Goal: Task Accomplishment & Management: Manage account settings

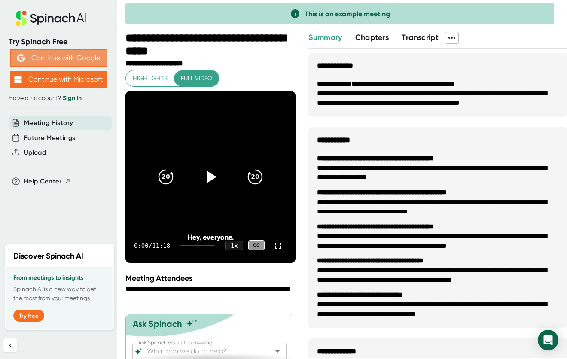
click at [92, 57] on button "Continue with Google" at bounding box center [58, 57] width 97 height 17
click at [76, 57] on button "Continue with Google" at bounding box center [58, 57] width 97 height 17
click at [69, 63] on button "Continue with Google" at bounding box center [58, 57] width 97 height 17
click at [59, 54] on button "Continue with Google" at bounding box center [58, 57] width 97 height 17
